Goal: Transaction & Acquisition: Purchase product/service

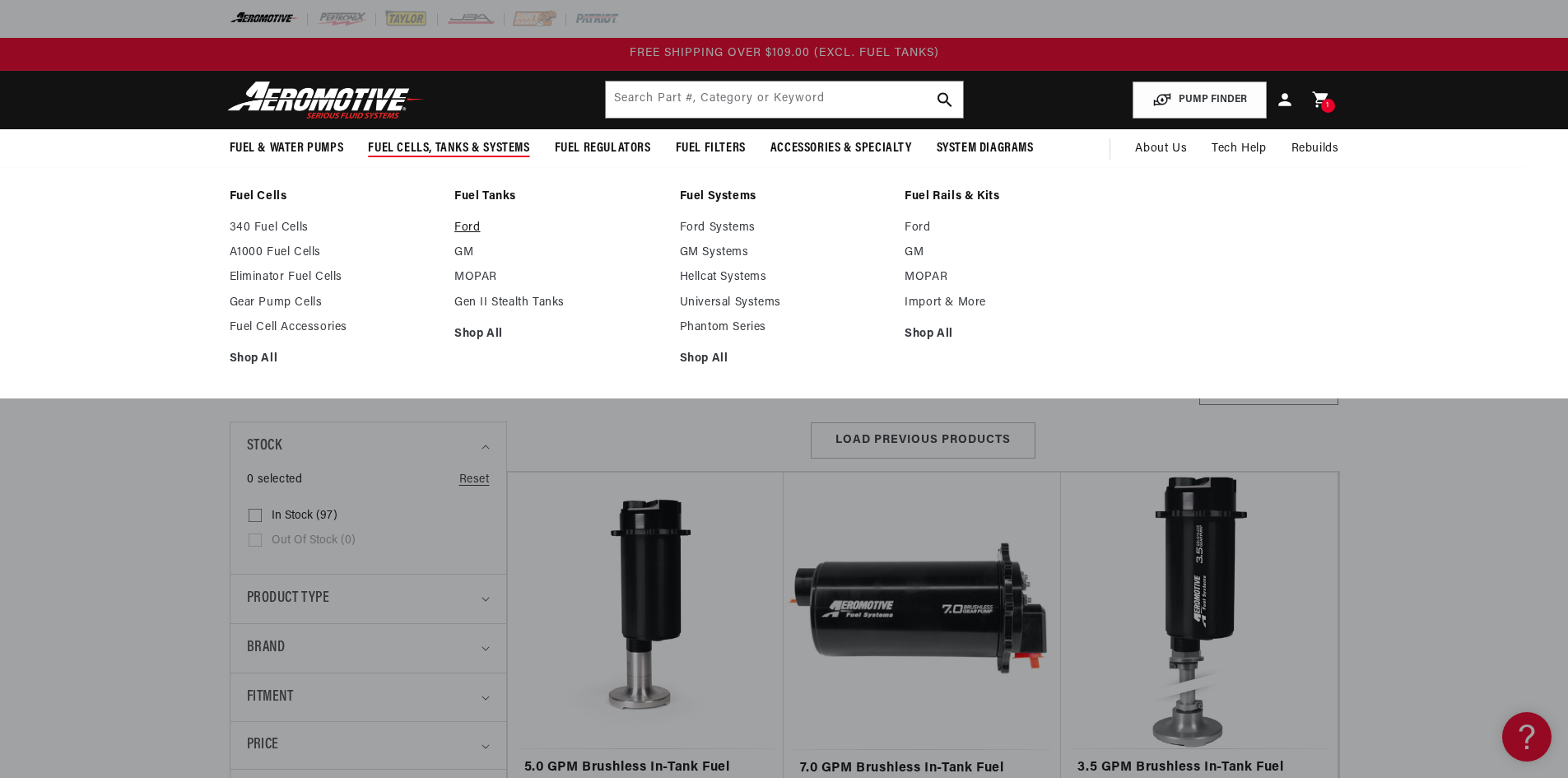
click at [463, 228] on link "Ford" at bounding box center [559, 227] width 209 height 15
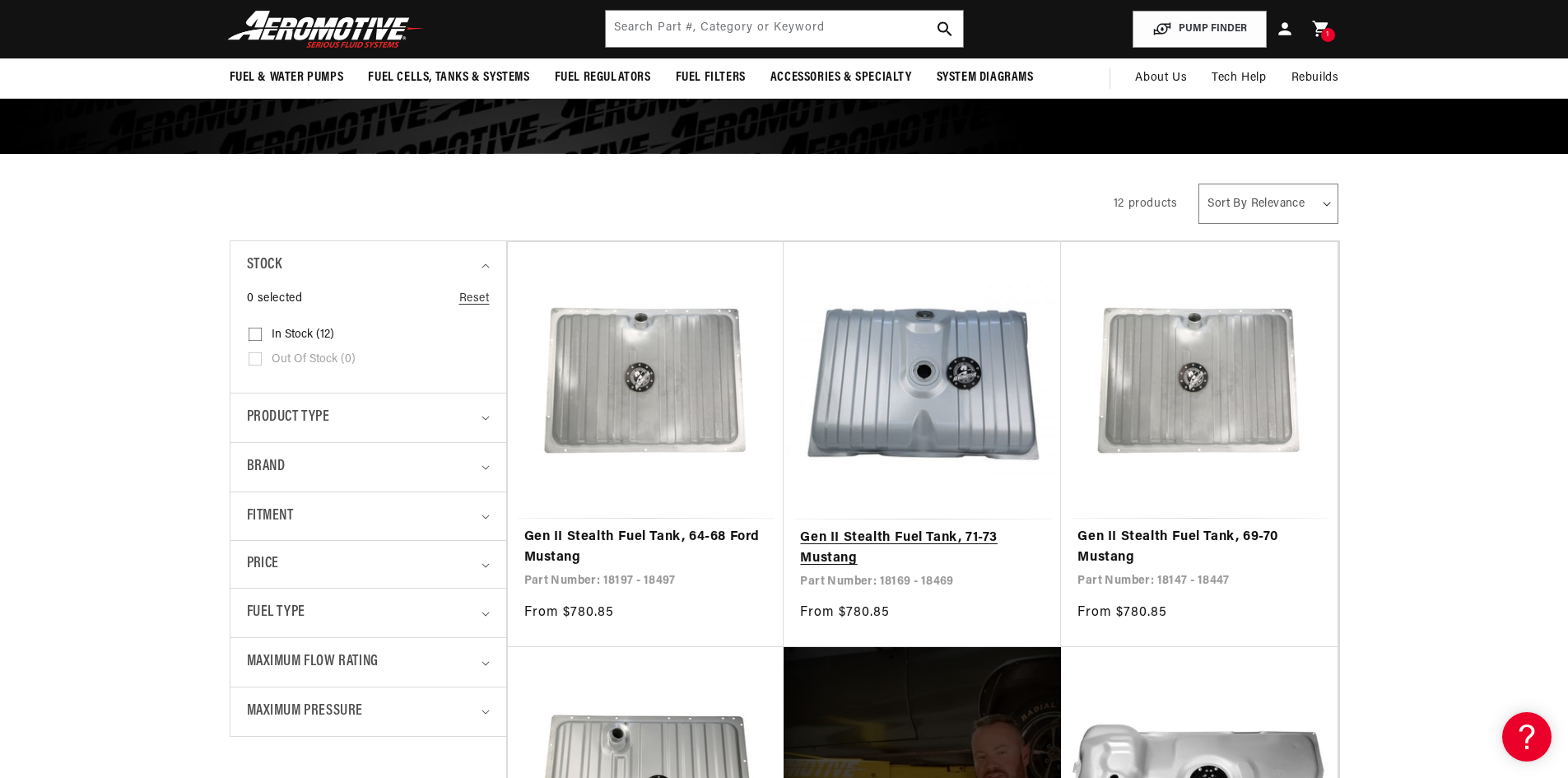
scroll to position [164, 0]
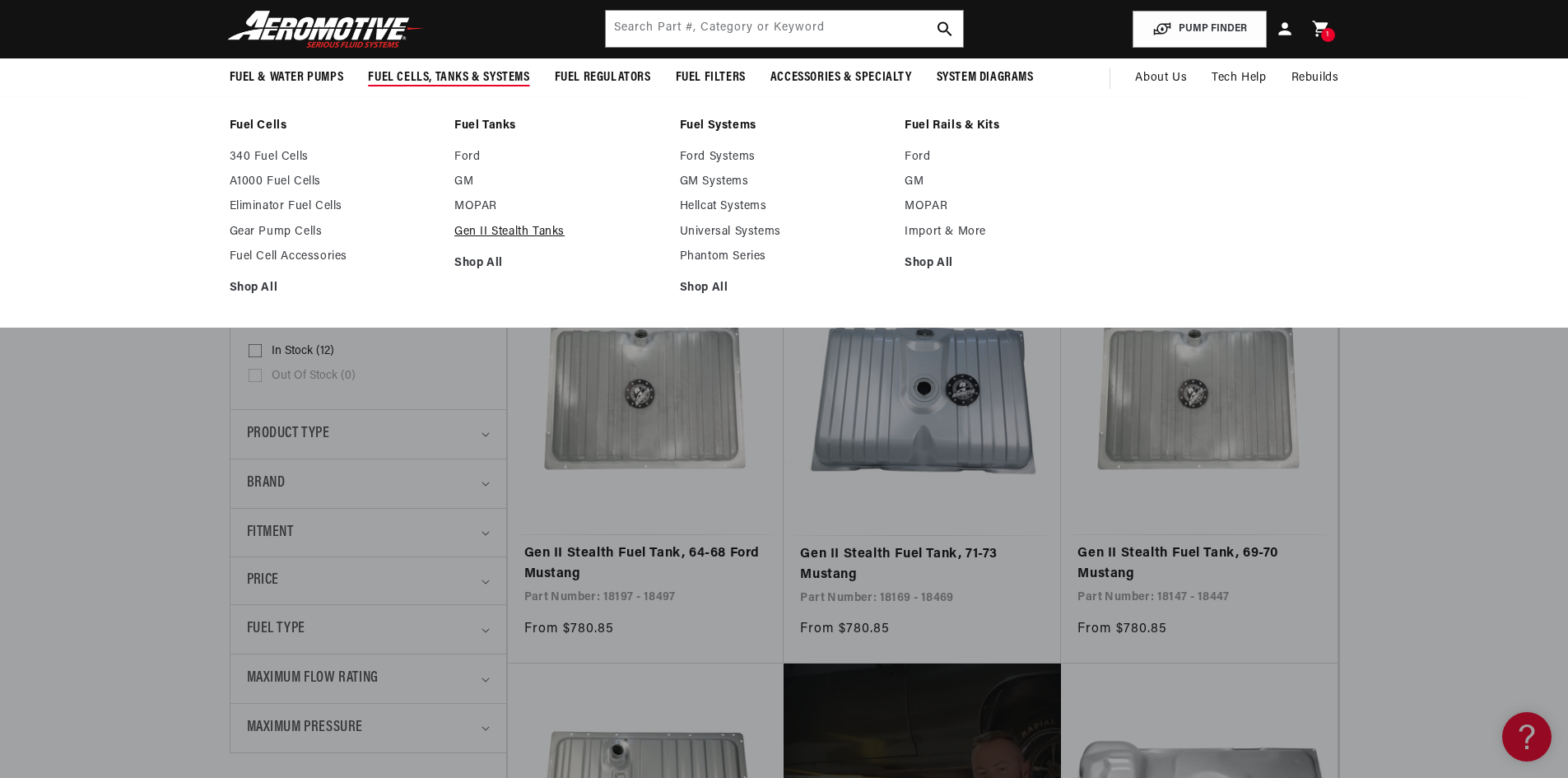
click at [481, 234] on link "Gen II Stealth Tanks" at bounding box center [559, 232] width 209 height 15
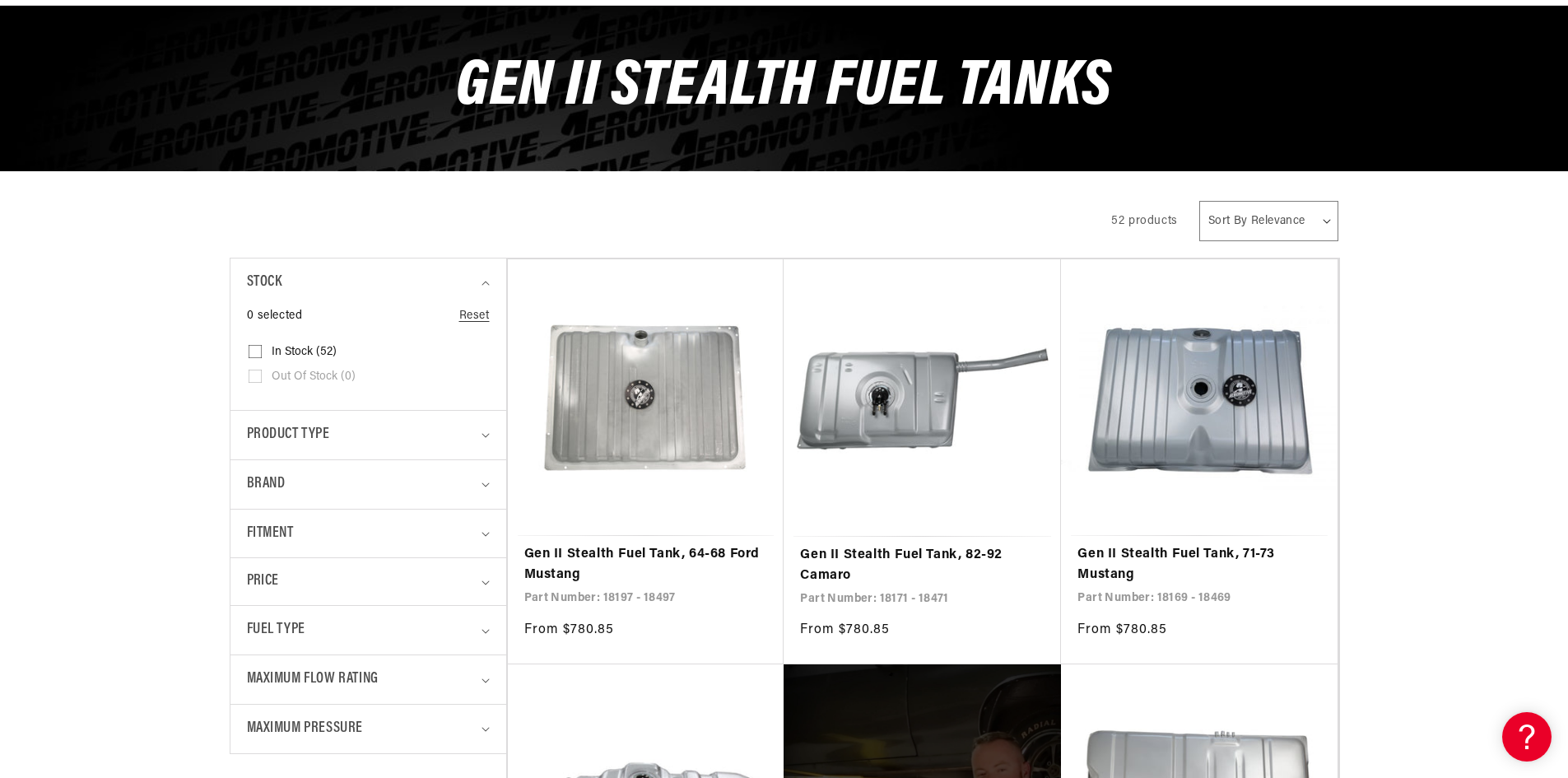
scroll to position [164, 0]
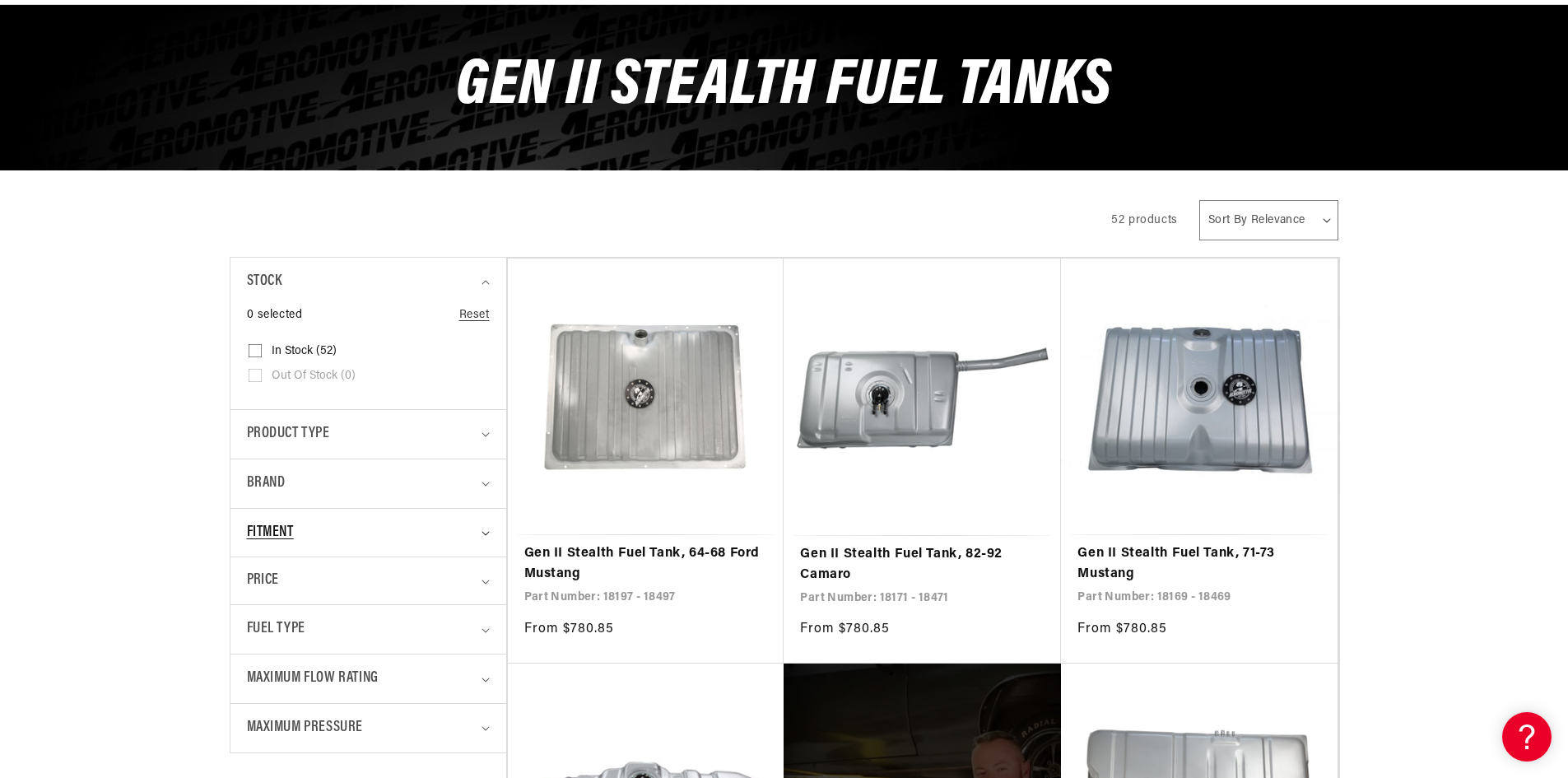
click at [483, 538] on summary "Fitment" at bounding box center [368, 533] width 243 height 49
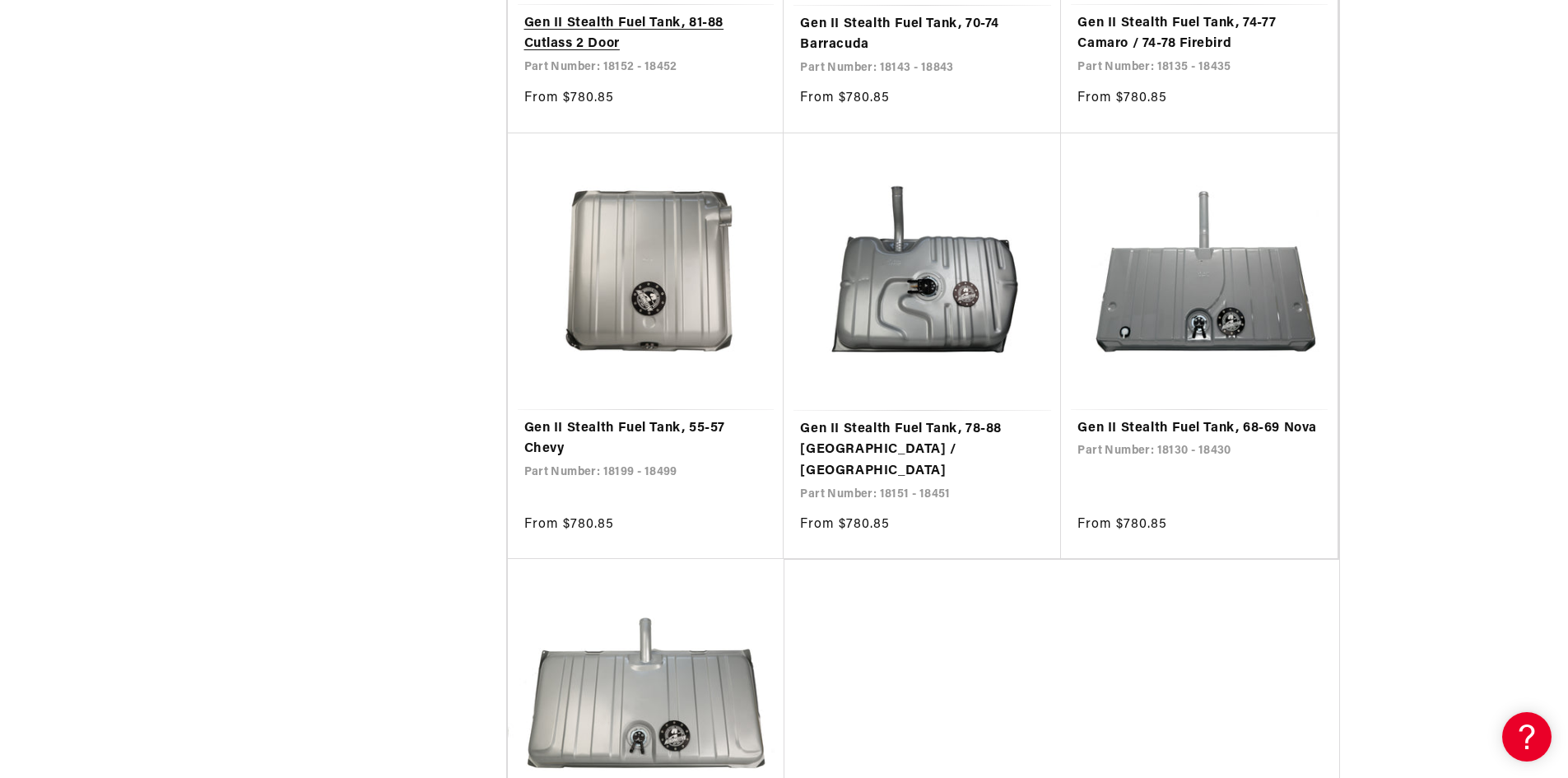
scroll to position [3128, 0]
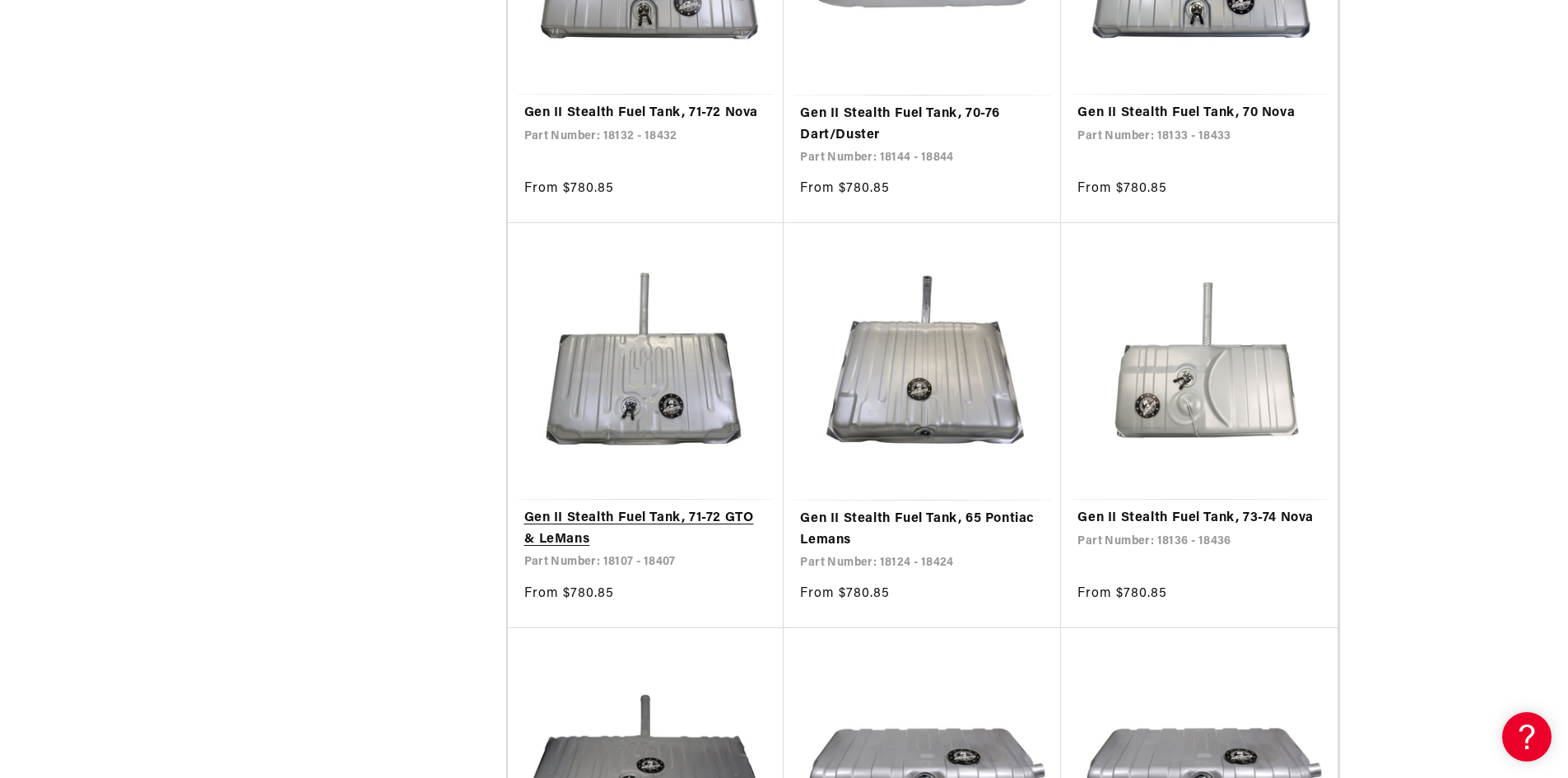
scroll to position [5514, 0]
